Goal: Task Accomplishment & Management: Manage account settings

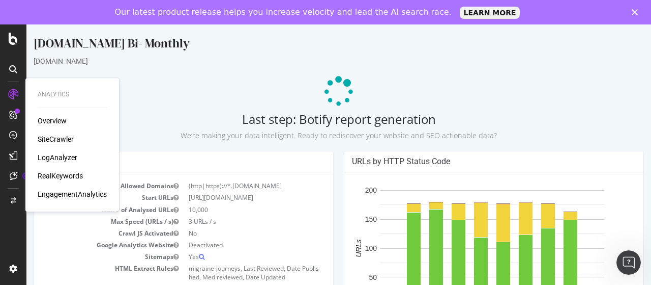
scroll to position [254, 0]
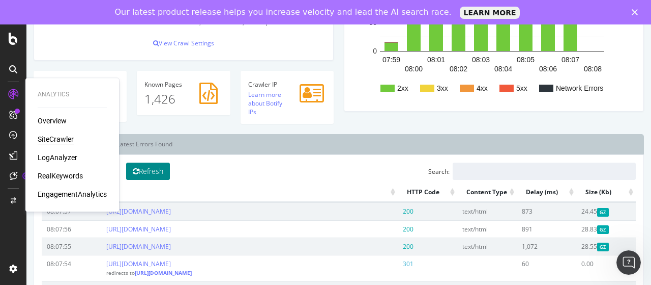
click at [148, 170] on button "Refresh" at bounding box center [148, 170] width 44 height 17
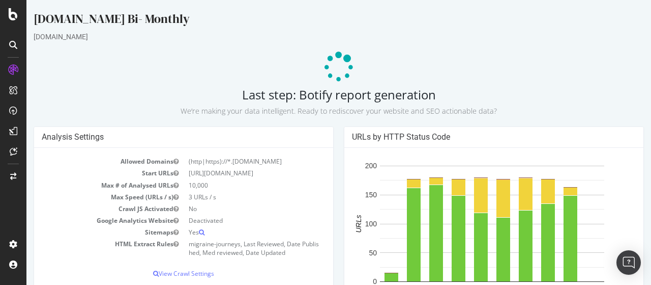
scroll to position [102, 0]
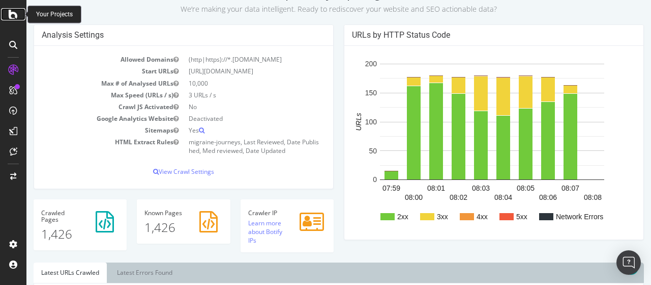
click at [12, 15] on icon at bounding box center [13, 14] width 9 height 12
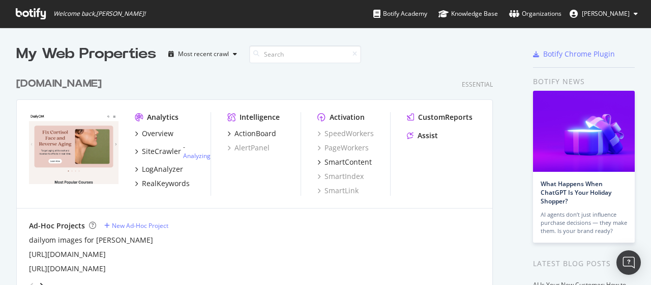
scroll to position [277, 636]
click at [278, 61] on input at bounding box center [305, 54] width 112 height 18
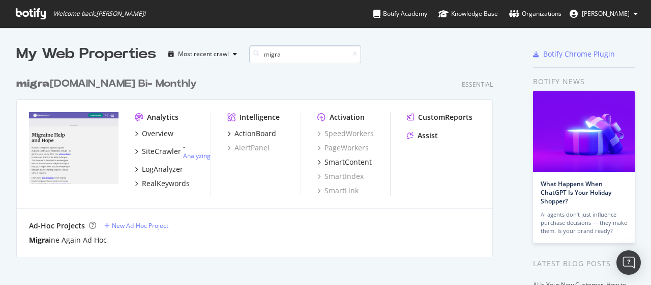
scroll to position [184, 477]
type input "migra"
click at [150, 80] on div "migra ineagain.com Bi- Monthly" at bounding box center [106, 83] width 181 height 15
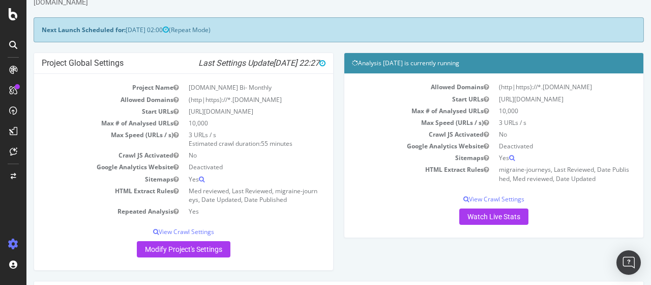
scroll to position [51, 0]
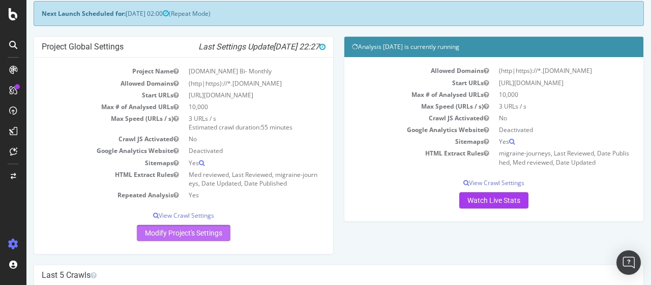
click at [170, 230] on link "Modify Project's Settings" at bounding box center [184, 232] width 94 height 16
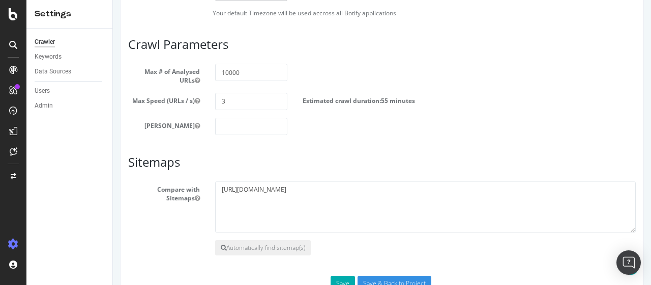
scroll to position [591, 0]
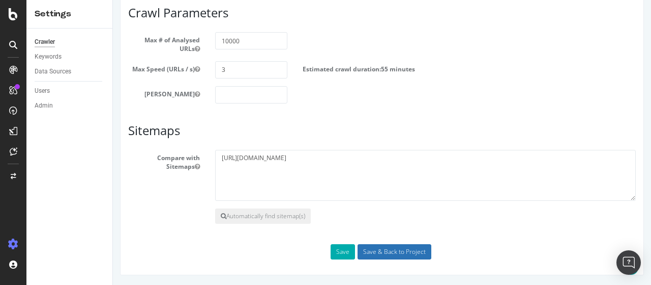
click at [385, 246] on input "Save & Back to Project" at bounding box center [395, 251] width 74 height 15
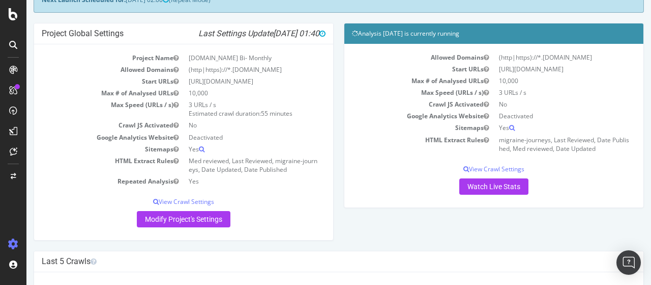
scroll to position [102, 0]
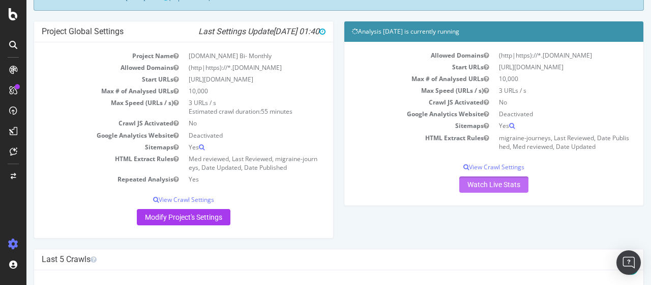
click at [478, 183] on link "Watch Live Stats" at bounding box center [494, 184] width 69 height 16
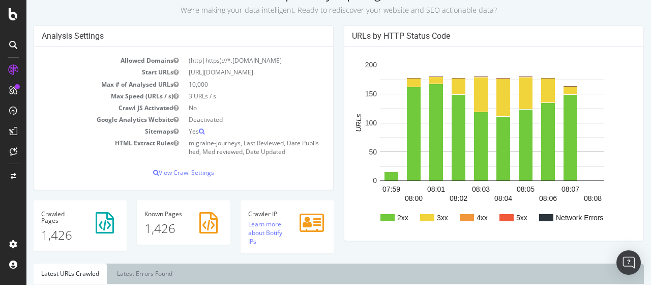
scroll to position [102, 0]
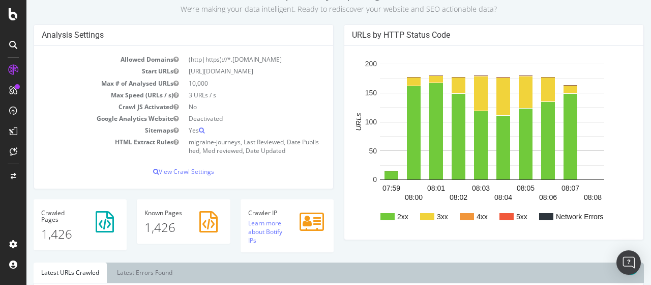
click at [323, 255] on div "Crawler IP Learn more about Botify IPs" at bounding box center [287, 231] width 103 height 64
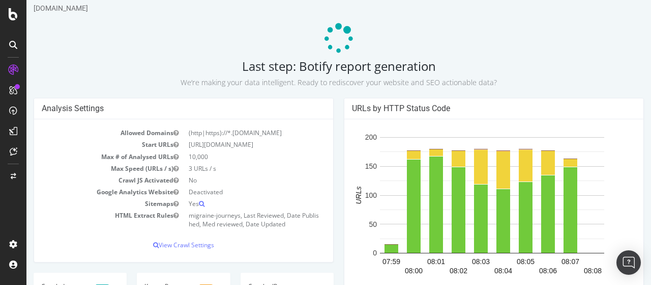
scroll to position [0, 0]
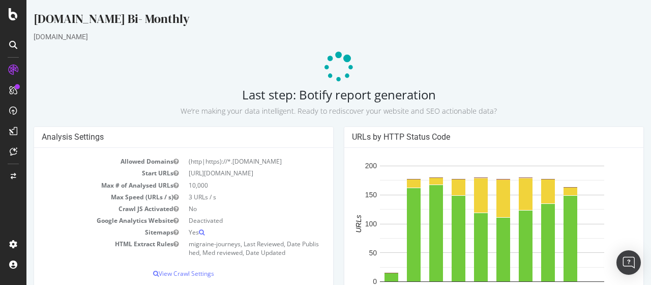
drag, startPoint x: 240, startPoint y: 94, endPoint x: 452, endPoint y: 89, distance: 212.3
click at [452, 89] on h2 "Last step: Botify report generation We’re making your data intelligent. Ready t…" at bounding box center [339, 102] width 611 height 29
click at [345, 131] on div "URLs by HTTP Status Code" at bounding box center [494, 137] width 299 height 21
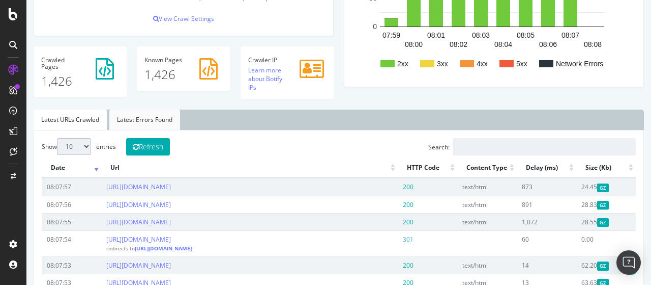
click at [156, 124] on link "Latest Errors Found" at bounding box center [144, 119] width 71 height 20
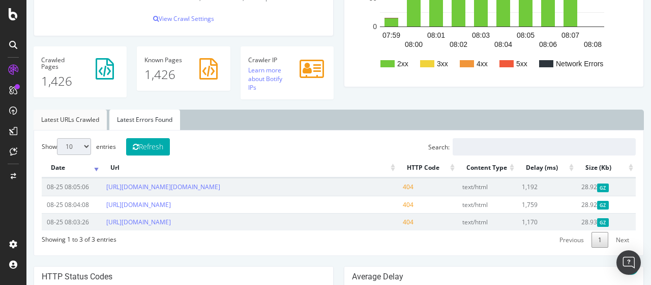
click at [57, 113] on link "Latest URLs Crawled" at bounding box center [70, 119] width 73 height 20
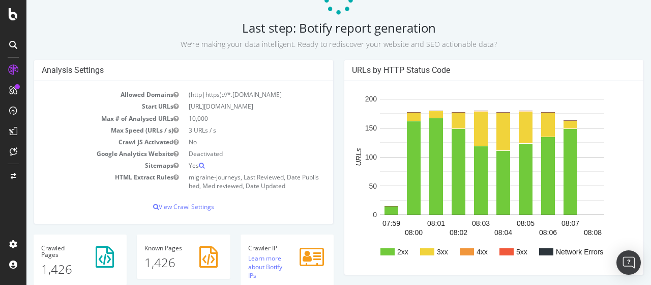
scroll to position [0, 0]
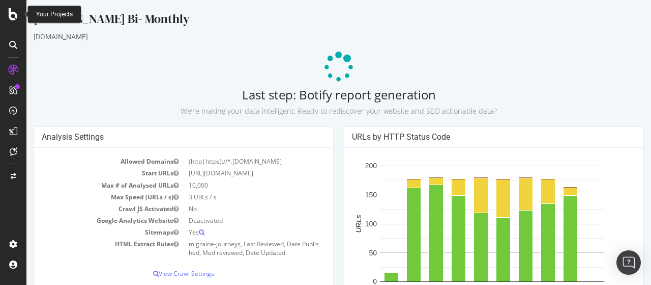
click at [12, 16] on icon at bounding box center [13, 14] width 9 height 12
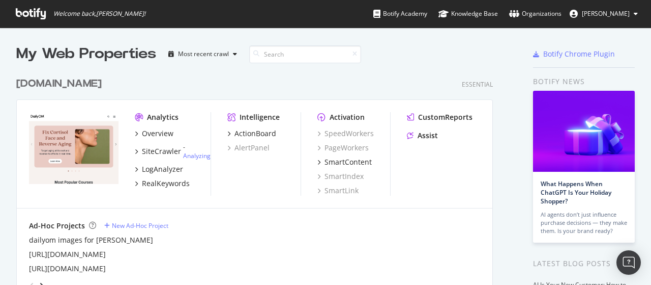
scroll to position [277, 636]
click at [65, 87] on div "[DOMAIN_NAME]" at bounding box center [59, 83] width 86 height 15
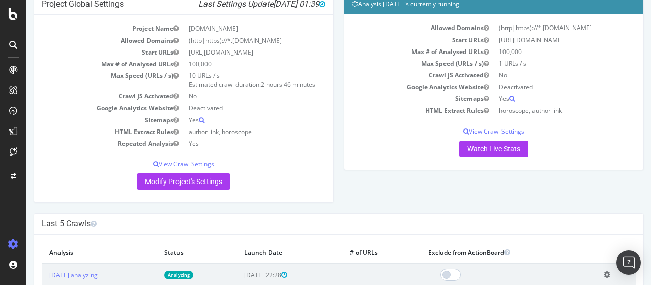
scroll to position [102, 0]
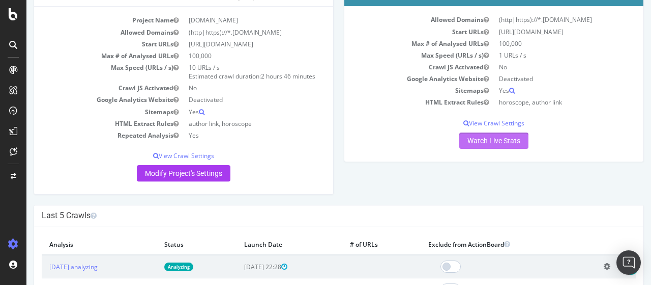
click at [486, 138] on link "Watch Live Stats" at bounding box center [494, 140] width 69 height 16
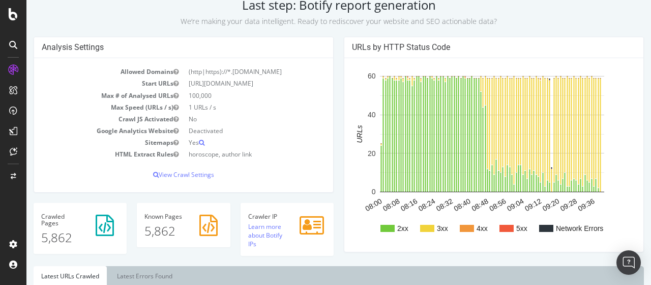
scroll to position [102, 0]
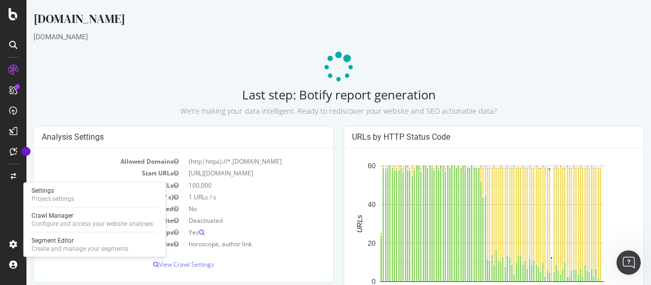
click at [316, 94] on h2 "Last step: Botify report generation We’re making your data intelligent. Ready t…" at bounding box center [339, 102] width 611 height 29
drag, startPoint x: 235, startPoint y: 92, endPoint x: 436, endPoint y: 92, distance: 200.5
click at [496, 90] on h2 "Last step: Botify report generation We’re making your data intelligent. Ready t…" at bounding box center [339, 102] width 611 height 29
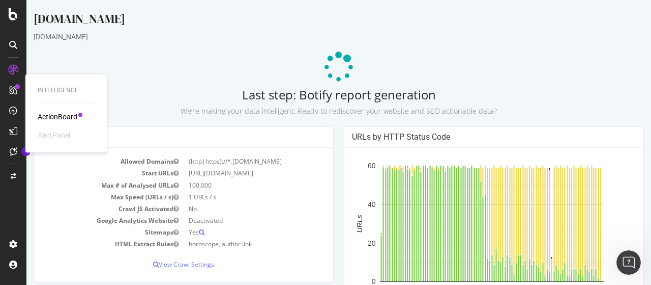
click at [49, 117] on div "ActionBoard" at bounding box center [58, 116] width 40 height 10
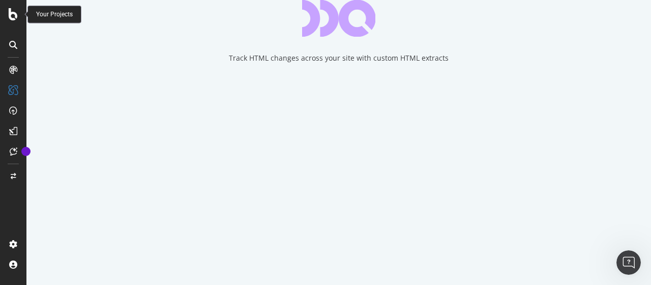
click at [14, 17] on icon at bounding box center [13, 14] width 9 height 12
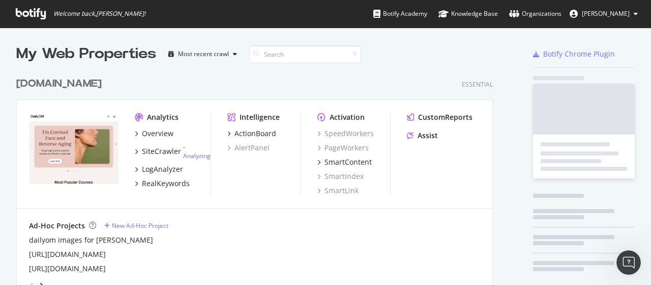
scroll to position [277, 636]
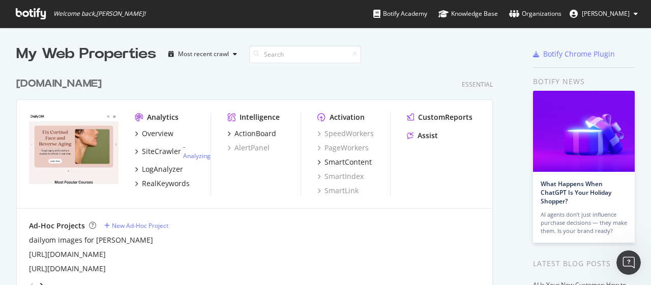
click at [60, 85] on div "[DOMAIN_NAME]" at bounding box center [59, 83] width 86 height 15
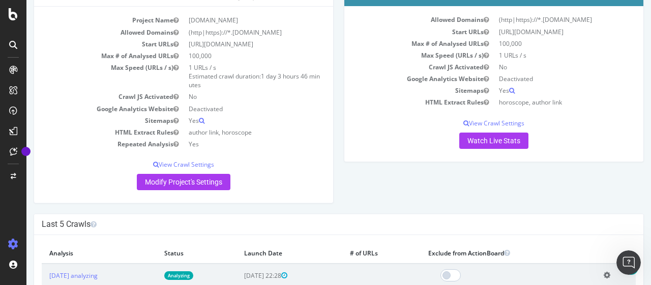
scroll to position [153, 0]
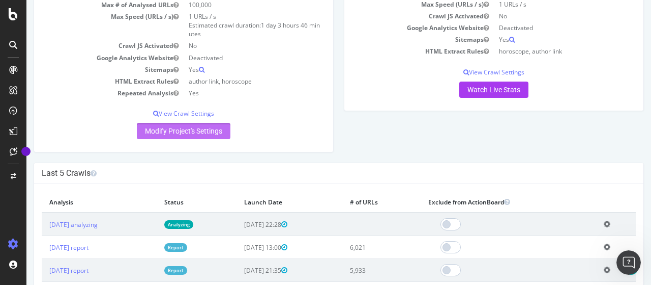
click at [190, 129] on link "Modify Project's Settings" at bounding box center [184, 131] width 94 height 16
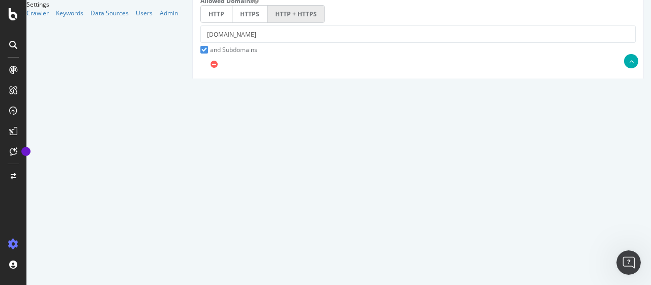
scroll to position [509, 0]
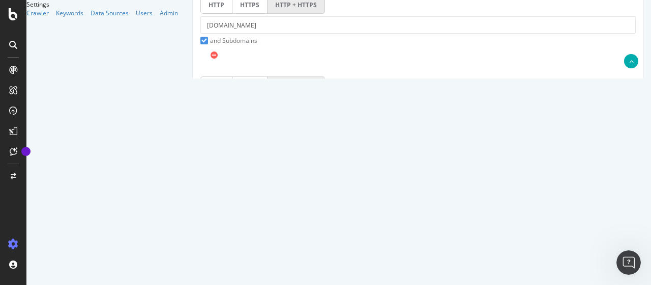
drag, startPoint x: 307, startPoint y: 68, endPoint x: 296, endPoint y: 70, distance: 11.0
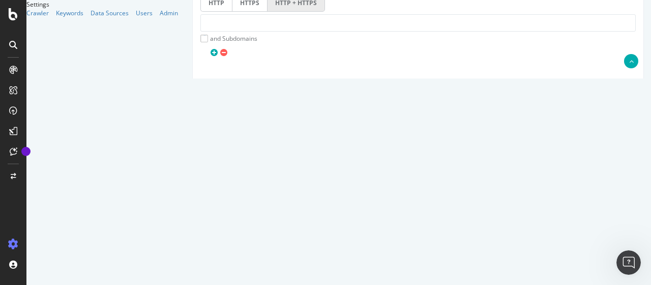
type input "10"
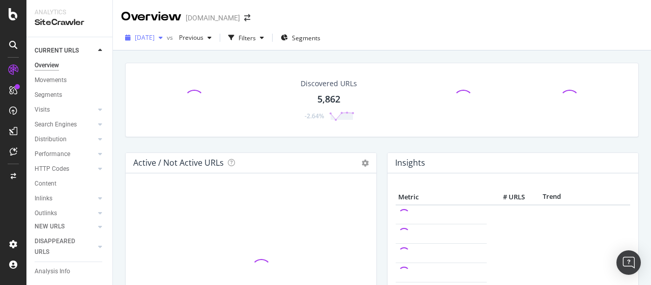
click at [155, 37] on span "2025 Aug. 25th" at bounding box center [145, 37] width 20 height 9
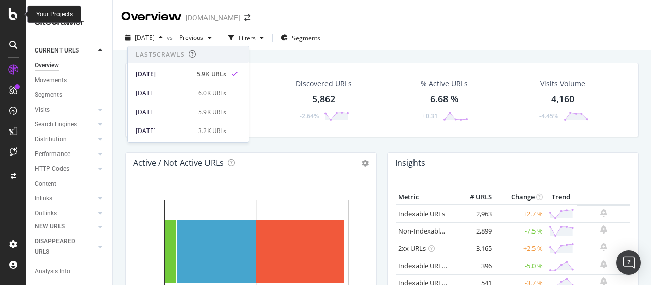
click at [15, 11] on icon at bounding box center [13, 14] width 9 height 12
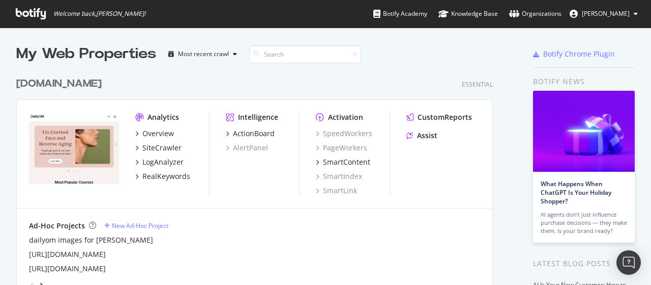
scroll to position [277, 636]
click at [285, 54] on input at bounding box center [305, 54] width 112 height 18
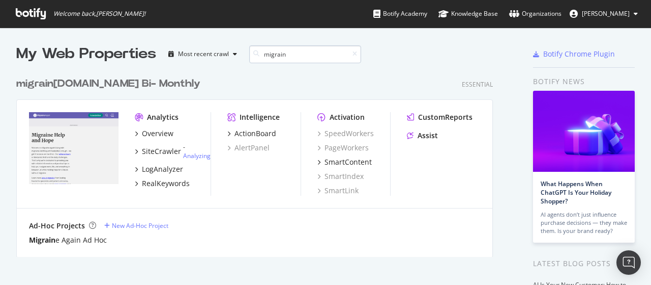
scroll to position [184, 477]
type input "migrain"
click at [164, 85] on div "migrain eagain.com Bi- Monthly" at bounding box center [108, 83] width 184 height 15
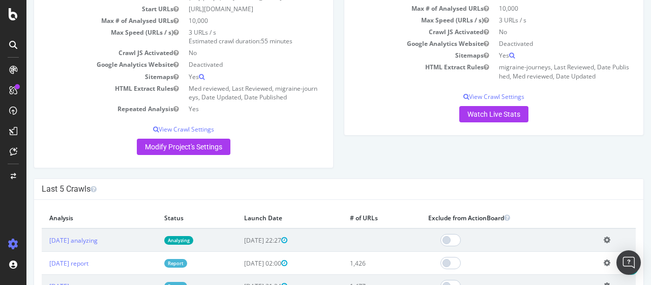
scroll to position [153, 0]
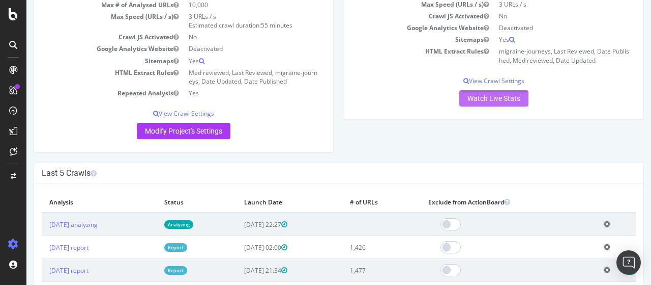
click at [480, 98] on link "Watch Live Stats" at bounding box center [494, 98] width 69 height 16
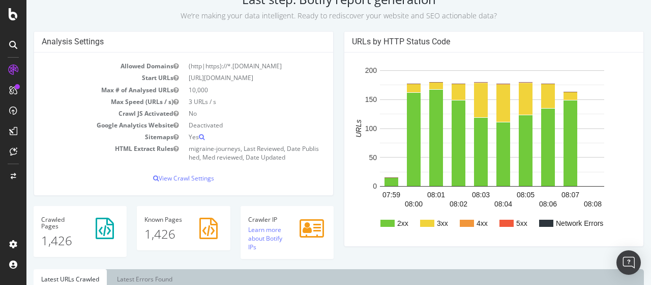
scroll to position [153, 0]
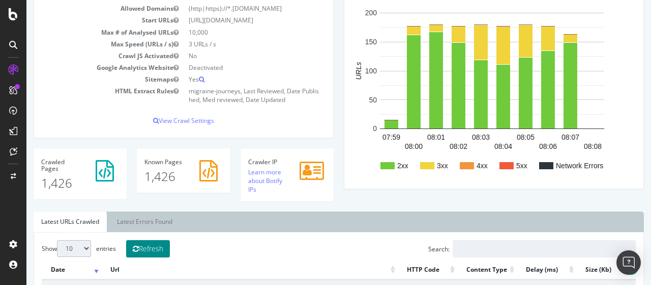
click at [158, 247] on button "Refresh" at bounding box center [148, 248] width 44 height 17
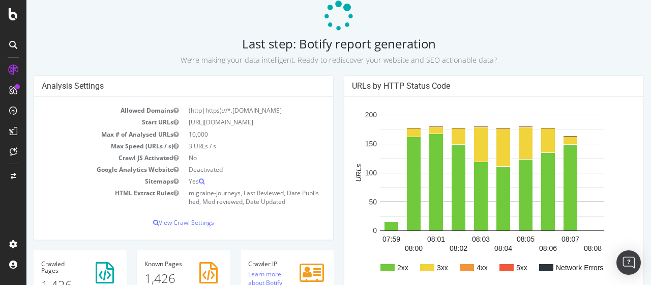
drag, startPoint x: 239, startPoint y: 42, endPoint x: 449, endPoint y: 49, distance: 210.3
click at [449, 49] on h2 "Last step: Botify report generation We’re making your data intelligent. Ready t…" at bounding box center [339, 51] width 611 height 29
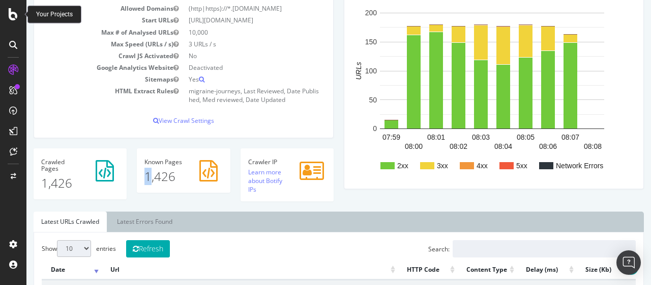
click at [148, 175] on p "1,426" at bounding box center [184, 175] width 78 height 17
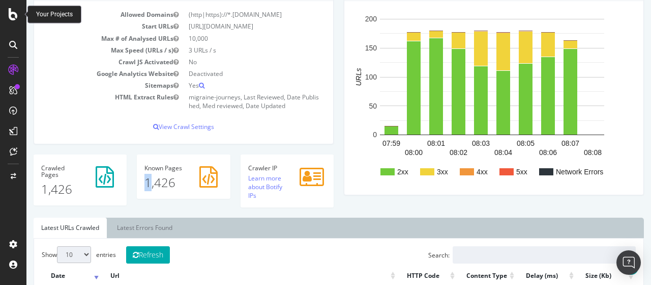
scroll to position [102, 0]
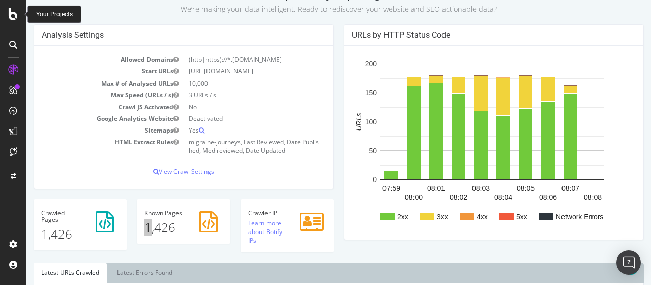
click at [12, 20] on icon at bounding box center [13, 14] width 9 height 12
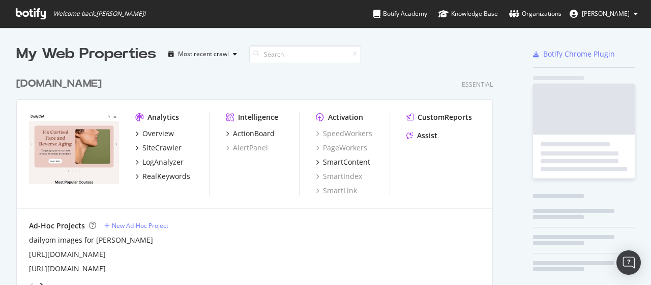
scroll to position [277, 636]
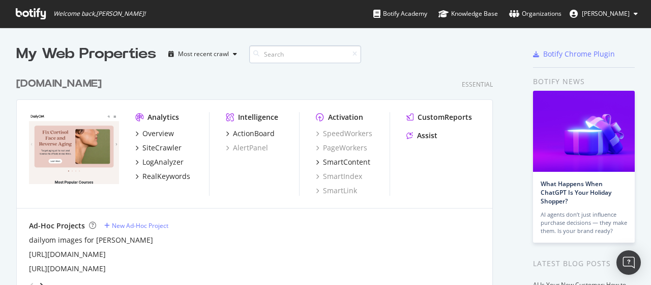
click at [279, 57] on input at bounding box center [305, 54] width 112 height 18
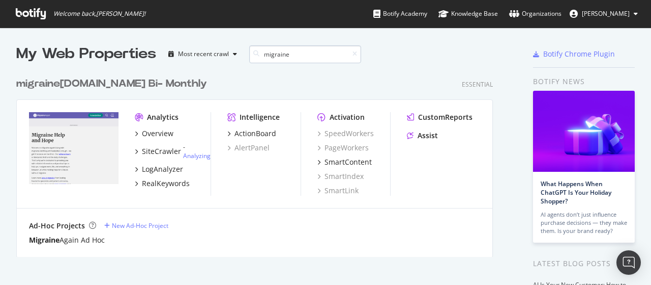
scroll to position [184, 477]
type input "migraine"
click at [152, 86] on div "migraine again.com Bi- Monthly" at bounding box center [111, 83] width 191 height 15
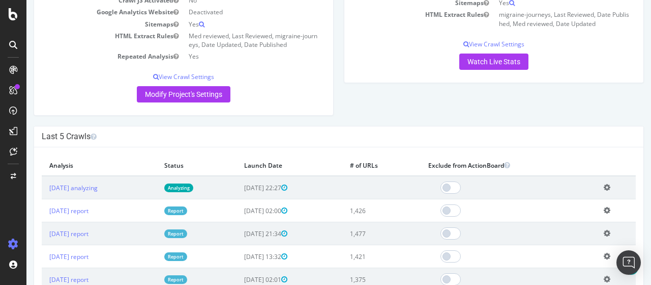
scroll to position [204, 0]
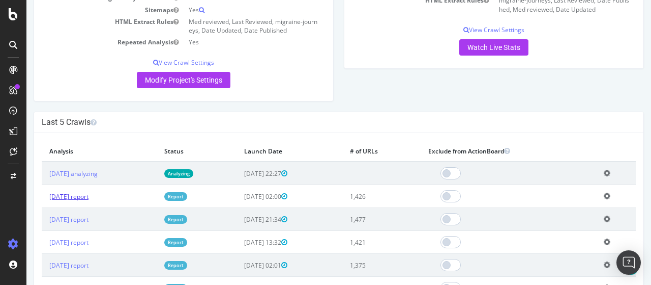
click at [89, 196] on link "[DATE] report" at bounding box center [68, 196] width 39 height 9
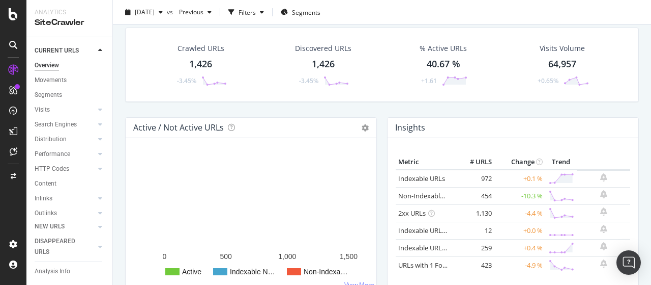
scroll to position [51, 0]
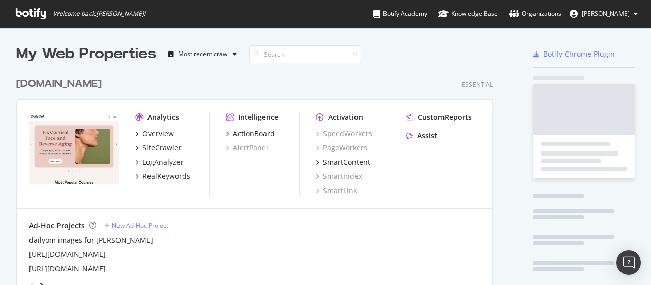
scroll to position [2290, 477]
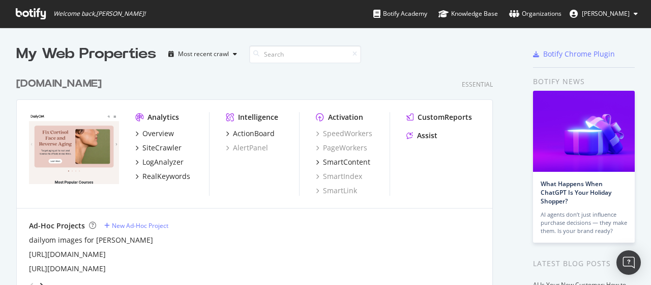
click at [52, 78] on div "[DOMAIN_NAME]" at bounding box center [59, 83] width 86 height 15
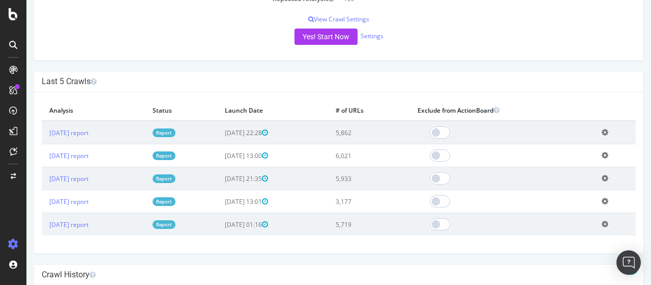
scroll to position [254, 0]
